Goal: Information Seeking & Learning: Find specific fact

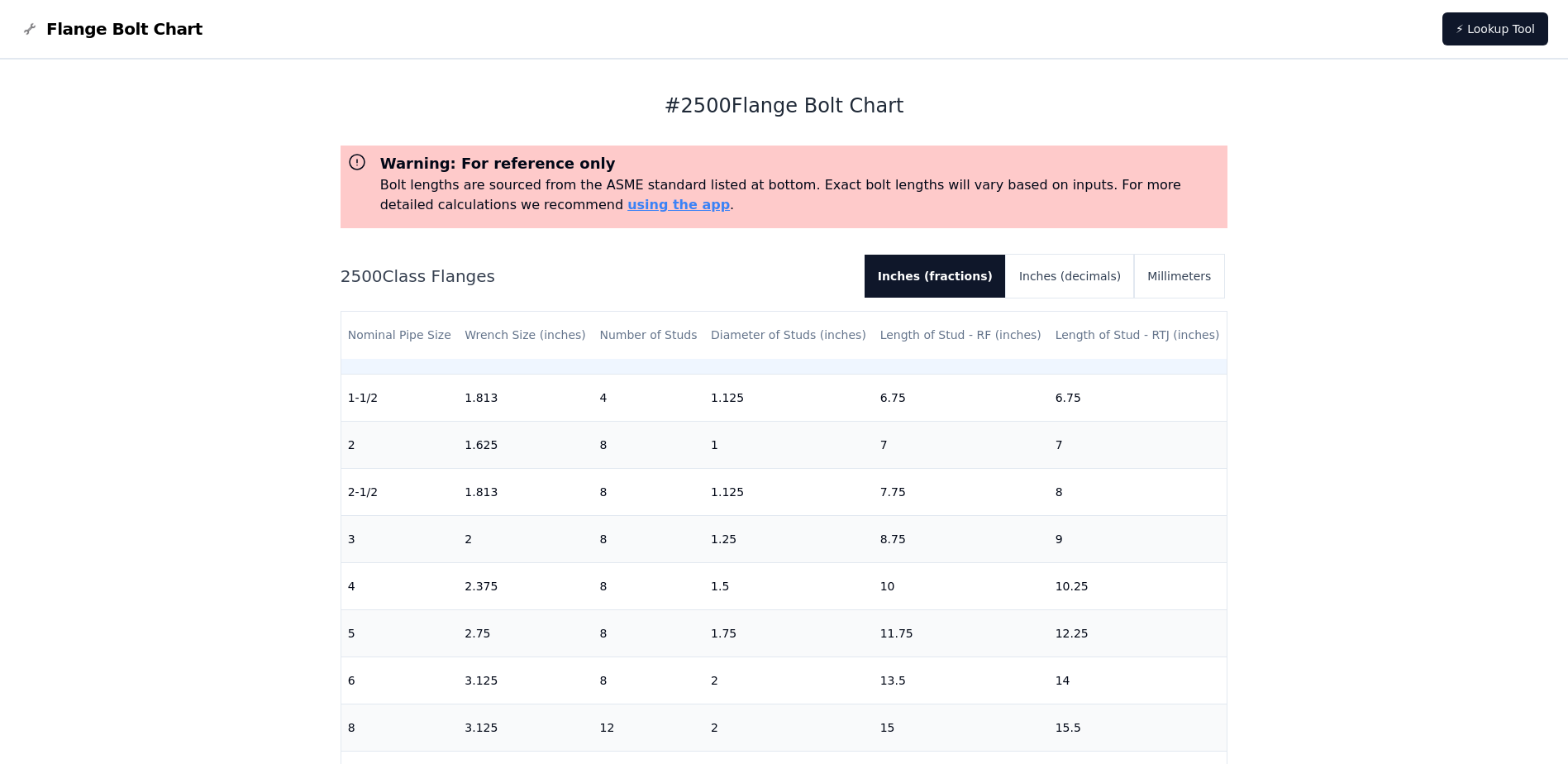
scroll to position [186, 0]
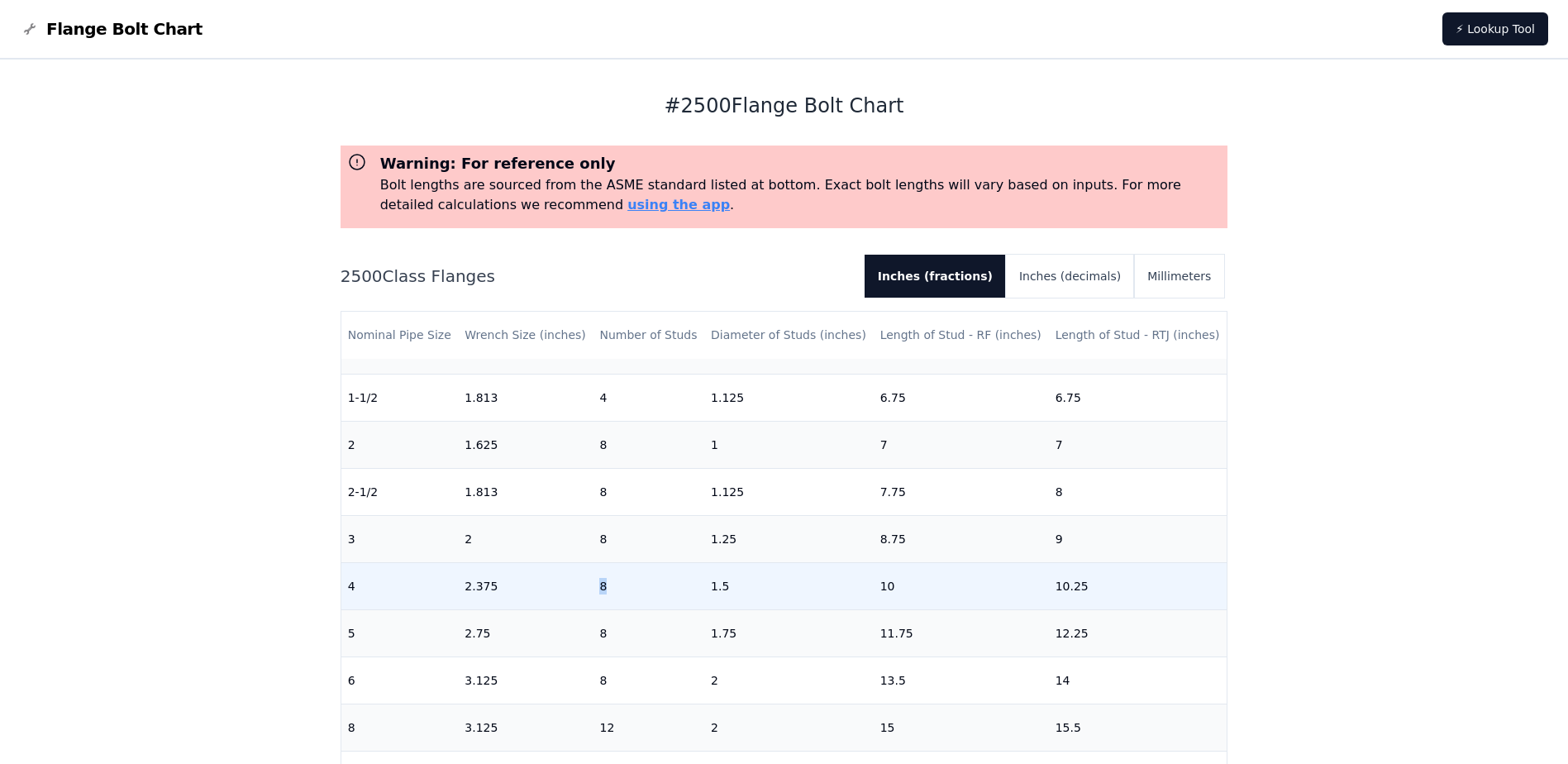
drag, startPoint x: 612, startPoint y: 568, endPoint x: 581, endPoint y: 572, distance: 31.3
click at [581, 572] on tr "4 2.375 8 1.5 10 10.25" at bounding box center [784, 585] width 886 height 47
drag, startPoint x: 581, startPoint y: 572, endPoint x: 610, endPoint y: 582, distance: 30.7
click at [610, 582] on td "8" at bounding box center [649, 585] width 112 height 47
drag, startPoint x: 613, startPoint y: 579, endPoint x: 348, endPoint y: 578, distance: 265.0
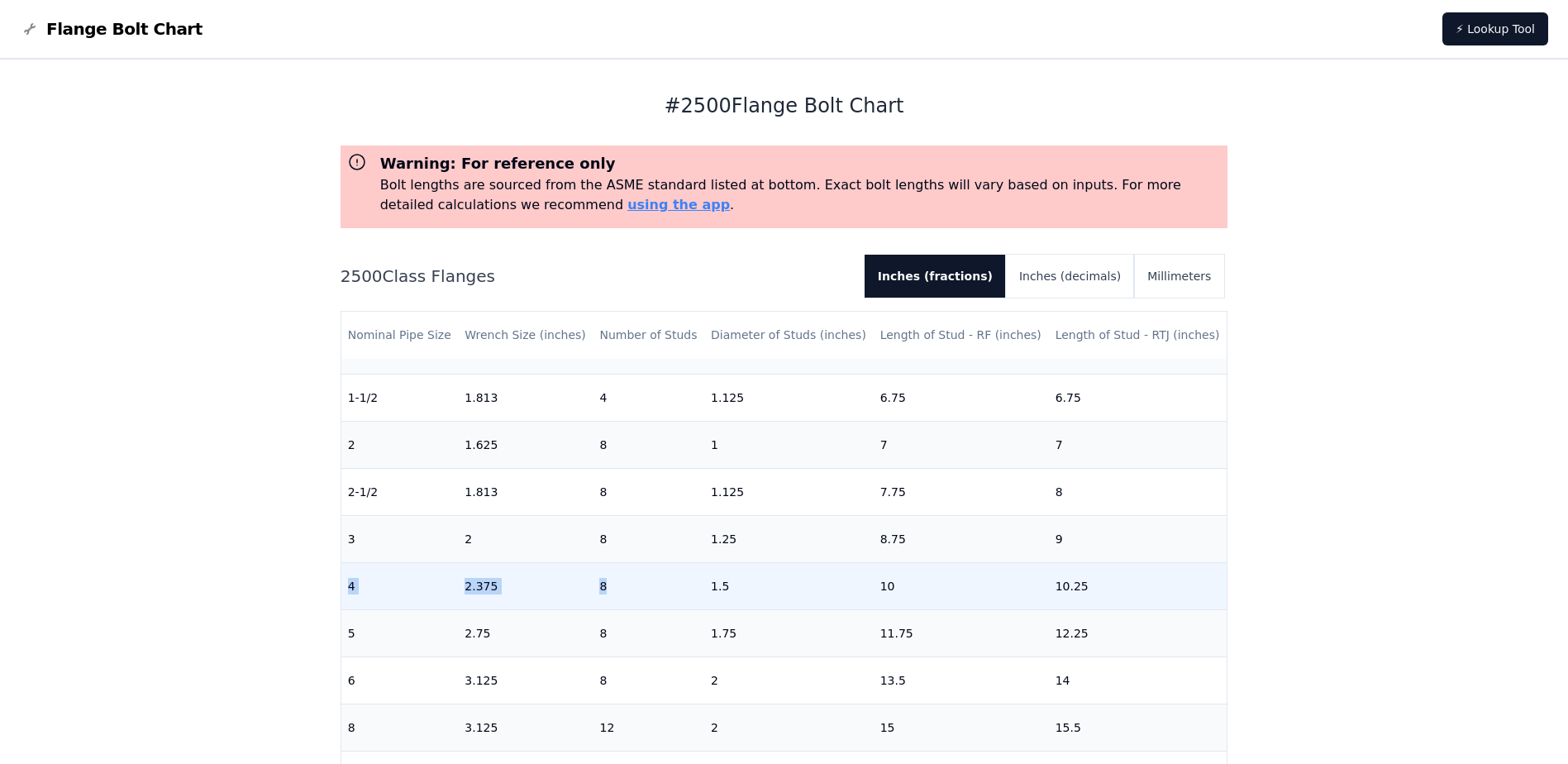
click at [348, 578] on tr "4 2.375 8 1.5 10 10.25" at bounding box center [784, 585] width 886 height 47
drag, startPoint x: 348, startPoint y: 578, endPoint x: 395, endPoint y: 580, distance: 47.0
click at [395, 580] on td "4" at bounding box center [400, 585] width 117 height 47
click at [596, 576] on td "8" at bounding box center [649, 585] width 112 height 47
drag, startPoint x: 612, startPoint y: 575, endPoint x: 346, endPoint y: 572, distance: 266.0
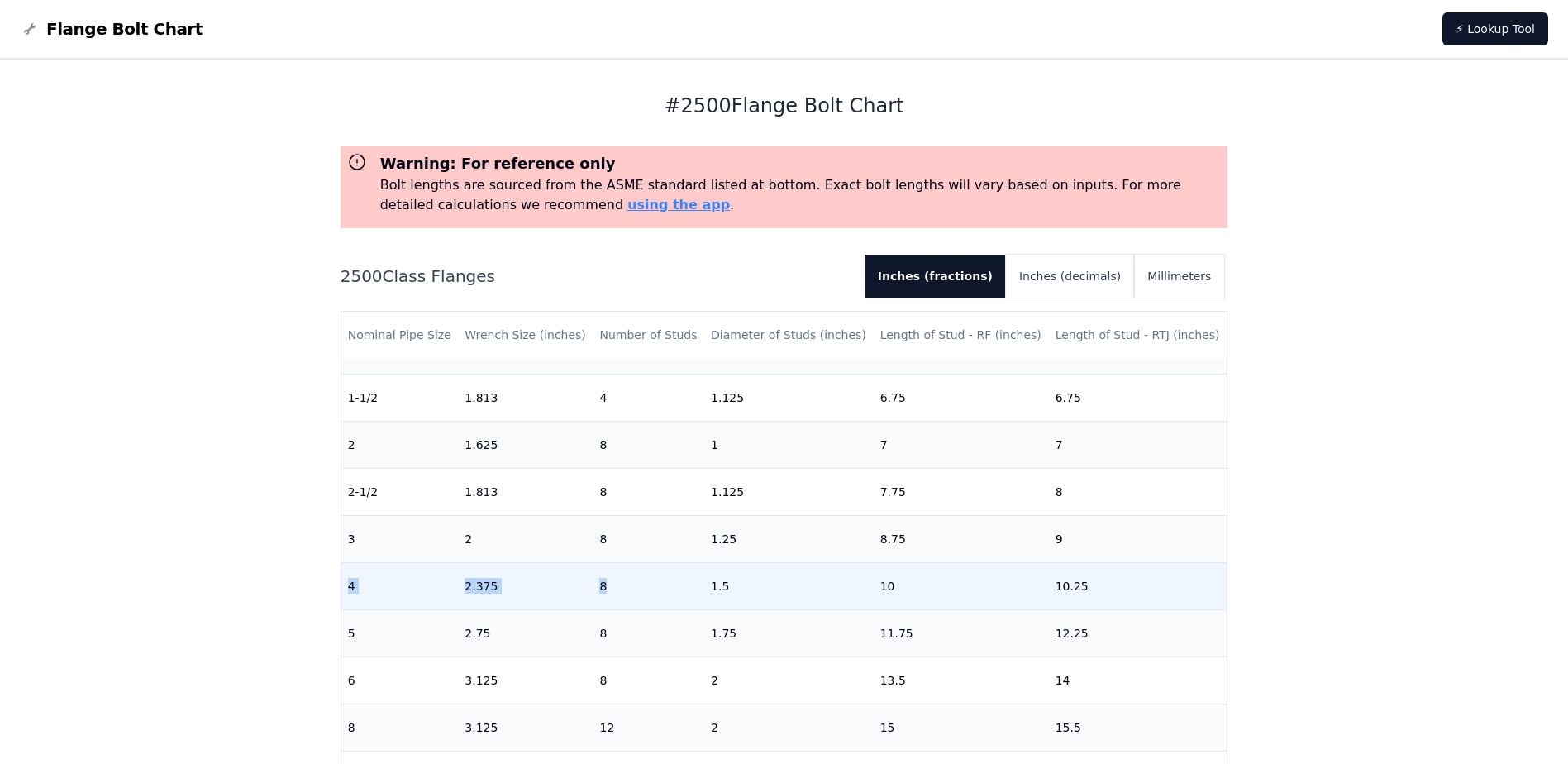
click at [346, 572] on tr "4 2.375 8 1.5 10 10.25" at bounding box center [784, 585] width 886 height 47
drag, startPoint x: 346, startPoint y: 572, endPoint x: 367, endPoint y: 581, distance: 22.8
click at [367, 581] on td "4" at bounding box center [400, 585] width 117 height 47
